Goal: Task Accomplishment & Management: Use online tool/utility

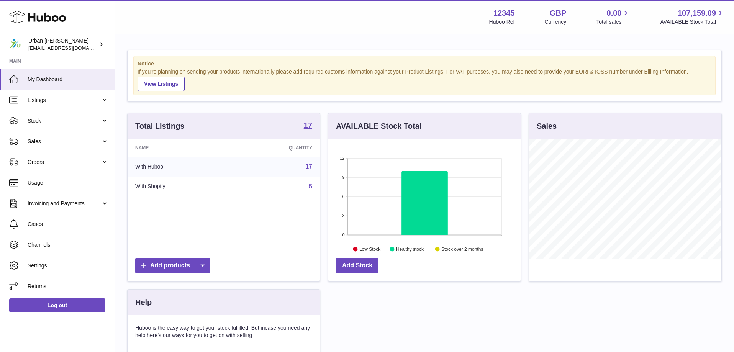
scroll to position [120, 192]
click at [78, 140] on span "Sales" at bounding box center [64, 141] width 73 height 7
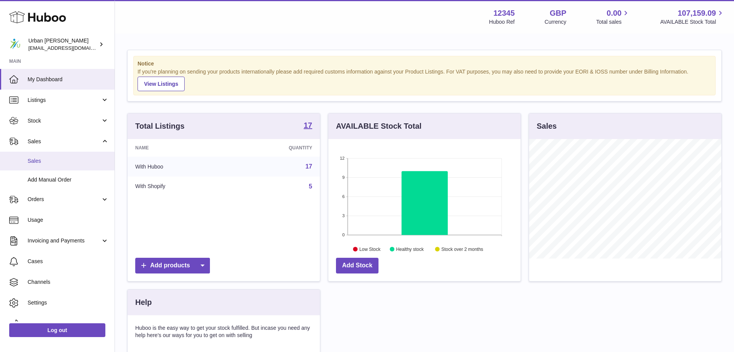
click at [68, 160] on span "Sales" at bounding box center [68, 160] width 81 height 7
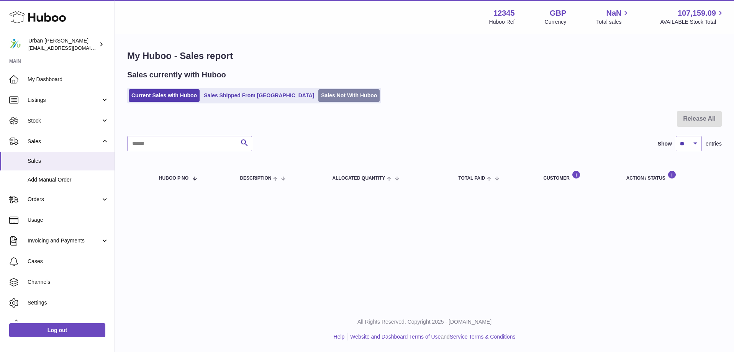
click at [318, 102] on link "Sales Not With Huboo" at bounding box center [348, 95] width 61 height 13
click at [318, 100] on link "Sales Not With Huboo" at bounding box center [348, 95] width 61 height 13
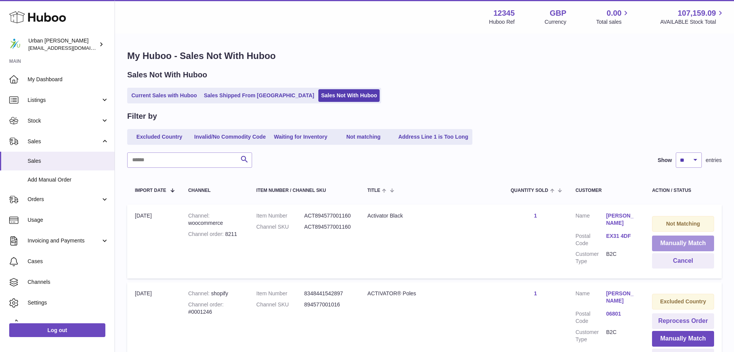
click at [675, 244] on button "Manually Match" at bounding box center [683, 244] width 62 height 16
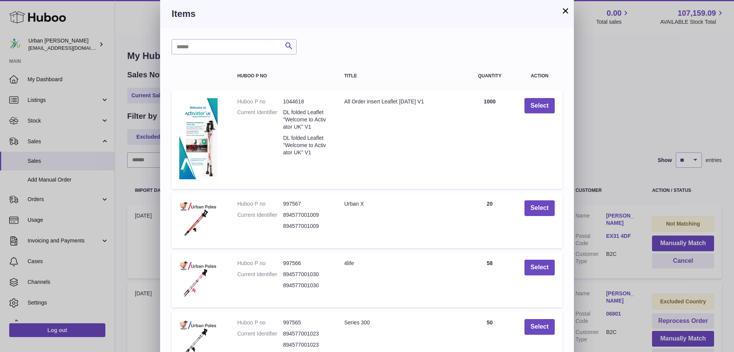
scroll to position [128, 0]
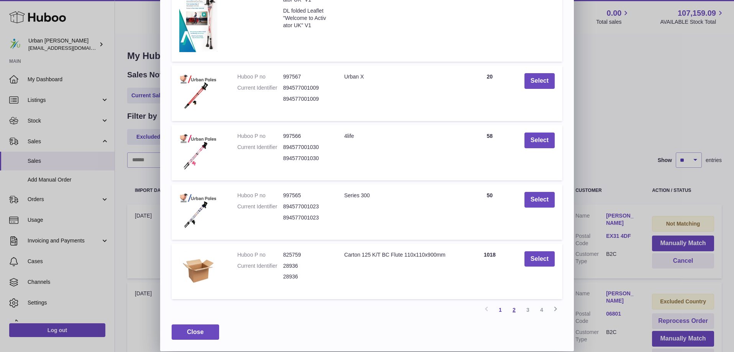
click at [517, 311] on link "2" at bounding box center [514, 310] width 14 height 14
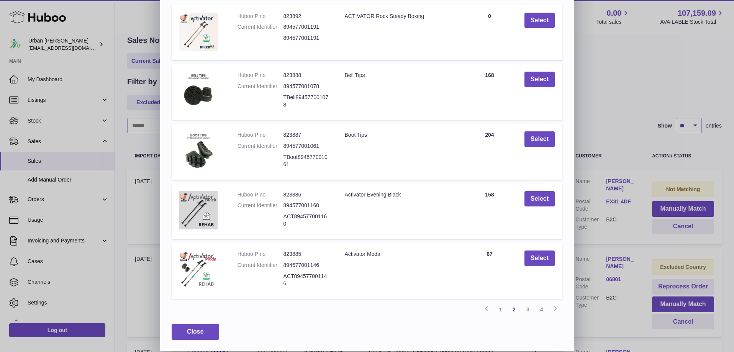
scroll to position [115, 0]
click at [547, 191] on button "Select" at bounding box center [539, 199] width 30 height 16
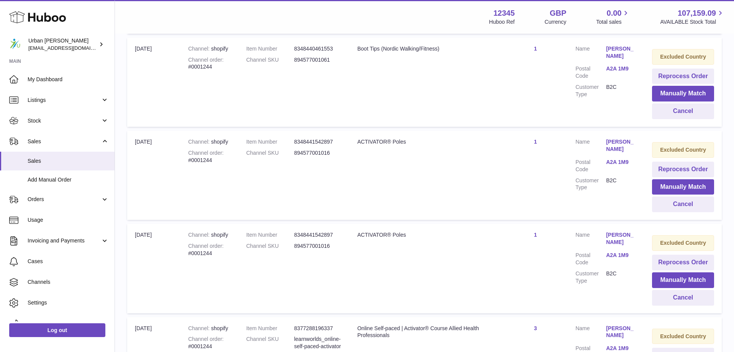
scroll to position [0, 0]
